Goal: Information Seeking & Learning: Learn about a topic

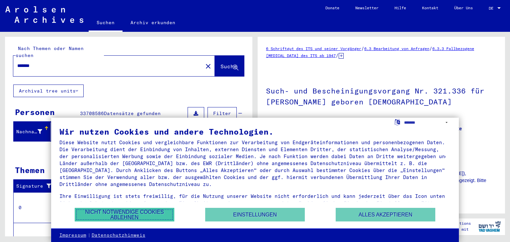
click at [154, 214] on button "Nicht notwendige Cookies ablehnen" at bounding box center [125, 215] width 100 height 14
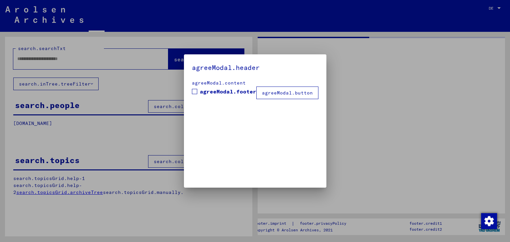
type input "*******"
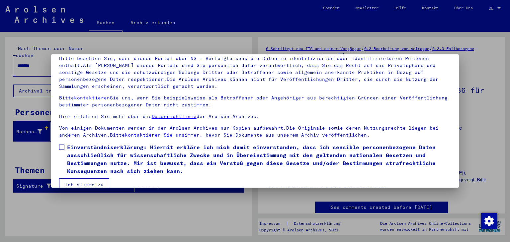
scroll to position [57, 0]
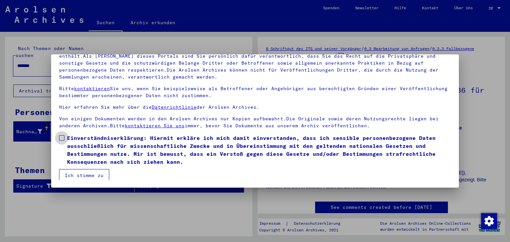
click at [61, 137] on span at bounding box center [61, 137] width 5 height 5
click at [89, 175] on button "Ich stimme zu" at bounding box center [84, 175] width 50 height 13
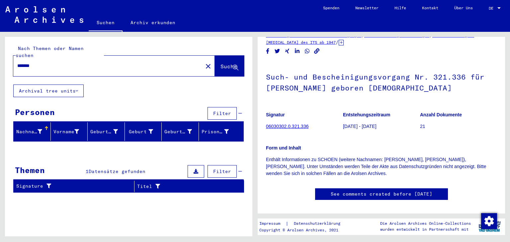
scroll to position [13, 0]
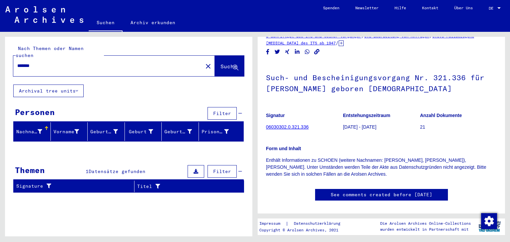
click at [289, 126] on link "06030302.0.321.336" at bounding box center [287, 126] width 42 height 5
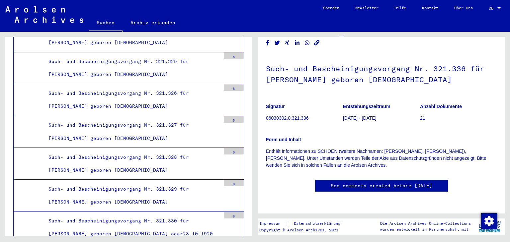
scroll to position [232, 0]
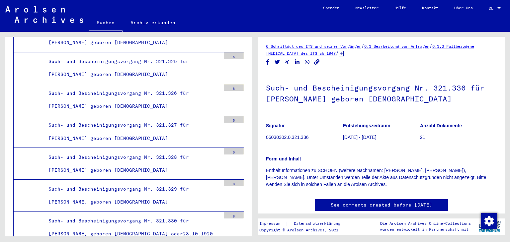
scroll to position [0, 0]
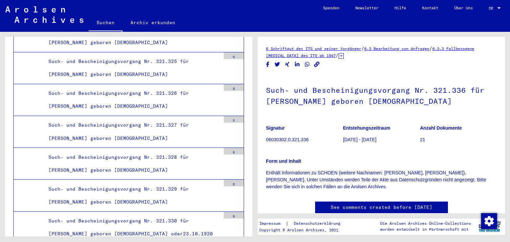
click at [376, 207] on link "See comments created before [DATE]" at bounding box center [382, 207] width 102 height 7
click at [300, 48] on link "6 Schriftgut des ITS und seiner Vorgänger" at bounding box center [313, 48] width 95 height 5
click at [157, 23] on link "Archiv erkunden" at bounding box center [153, 23] width 61 height 16
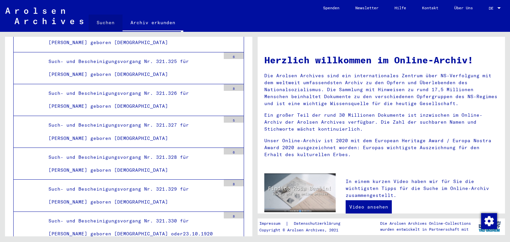
click at [107, 22] on link "Suchen" at bounding box center [106, 23] width 34 height 16
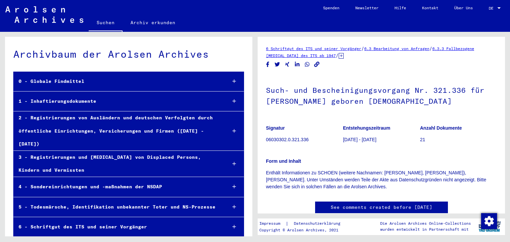
click at [364, 148] on figure "Entstehungszeitraum [DATE] - [DATE]" at bounding box center [381, 135] width 77 height 30
click at [344, 57] on icon at bounding box center [341, 56] width 5 height 6
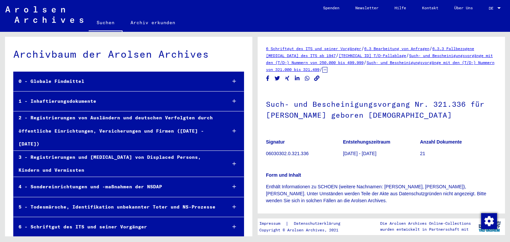
click at [359, 69] on link "Such- und Bescheinigungsvorgänge mit den (T/D-) Nummern von 321.000 bis 321.499" at bounding box center [380, 66] width 228 height 12
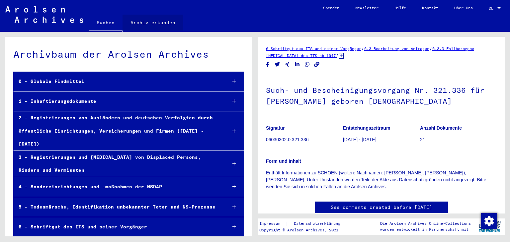
click at [154, 21] on link "Archiv erkunden" at bounding box center [153, 23] width 61 height 16
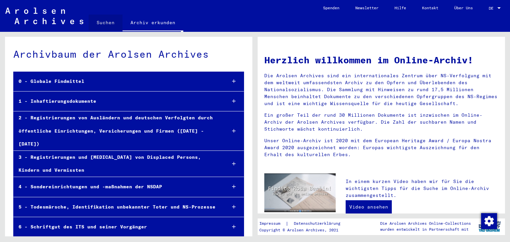
click at [108, 23] on link "Suchen" at bounding box center [106, 23] width 34 height 16
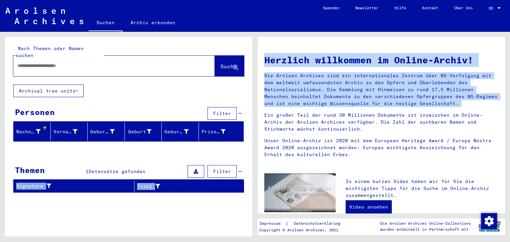
drag, startPoint x: 255, startPoint y: 116, endPoint x: 249, endPoint y: 149, distance: 33.7
click at [249, 32] on div "Nach Themen oder Namen suchen Suche Archival tree units Personen Filter Nachnam…" at bounding box center [255, 32] width 510 height 0
